Goal: Information Seeking & Learning: Learn about a topic

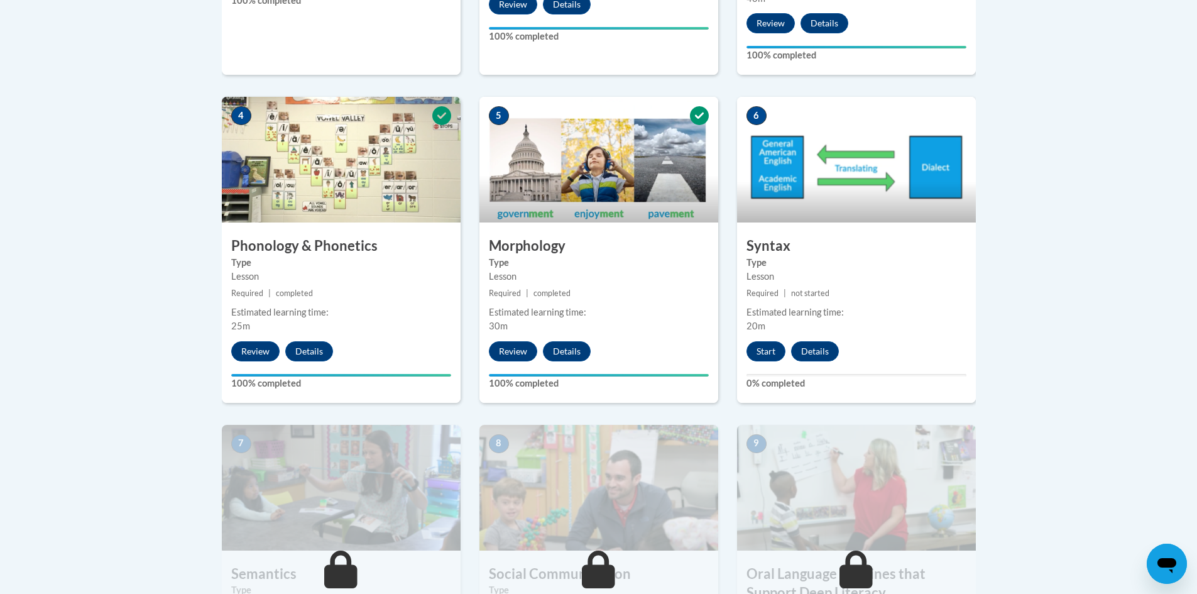
scroll to position [629, 0]
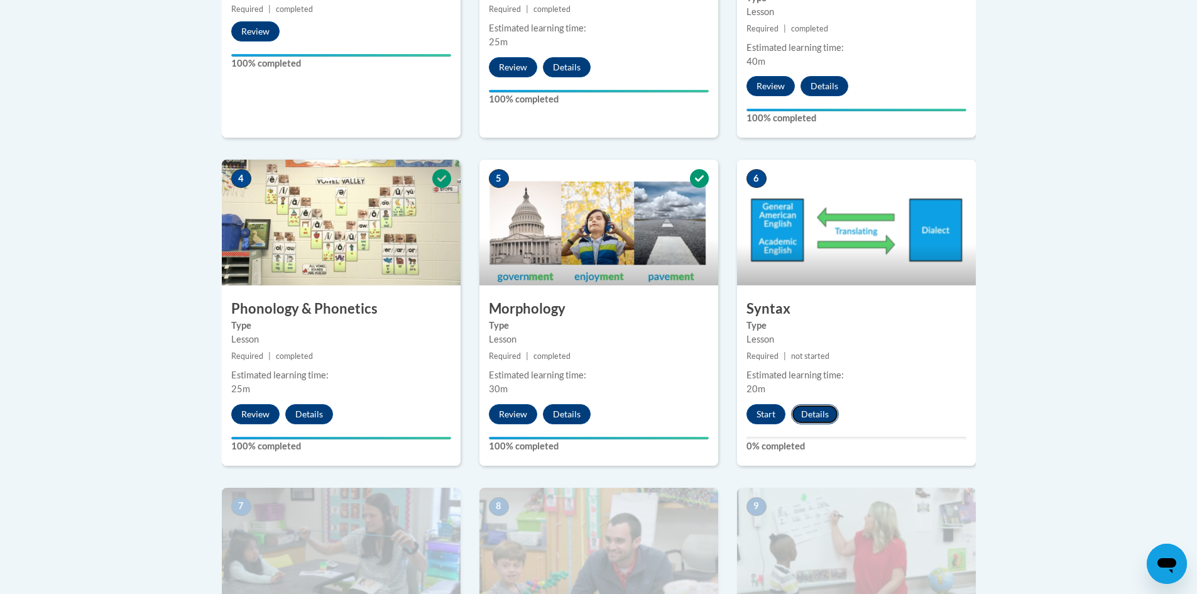
click at [813, 409] on button "Details" at bounding box center [815, 414] width 48 height 20
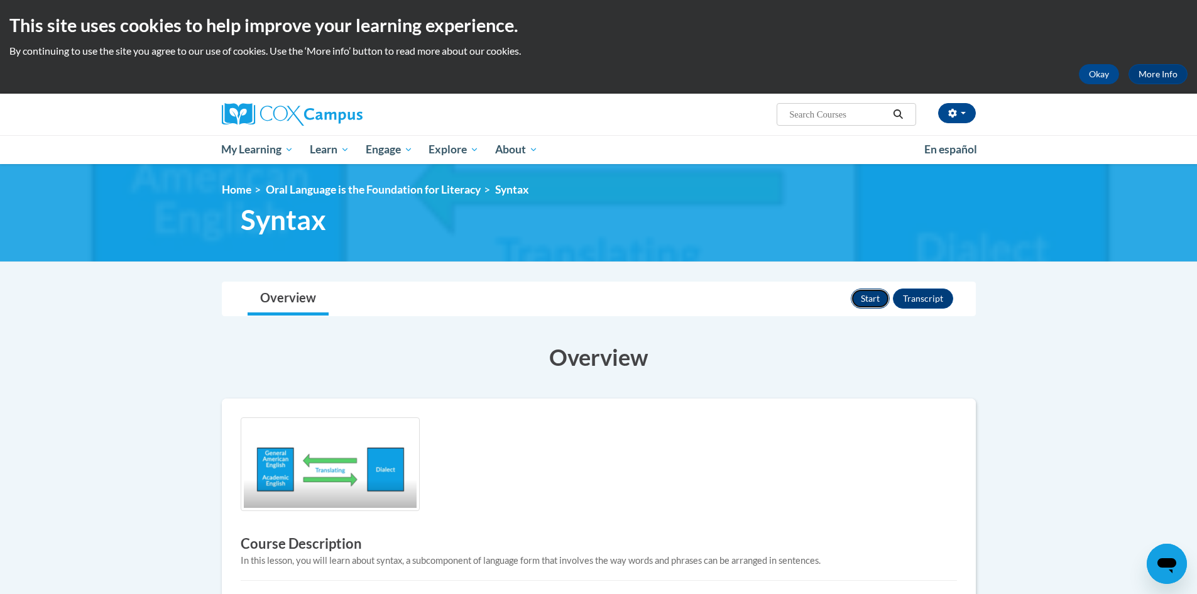
click at [872, 295] on button "Start" at bounding box center [870, 298] width 39 height 20
